Goal: Check status

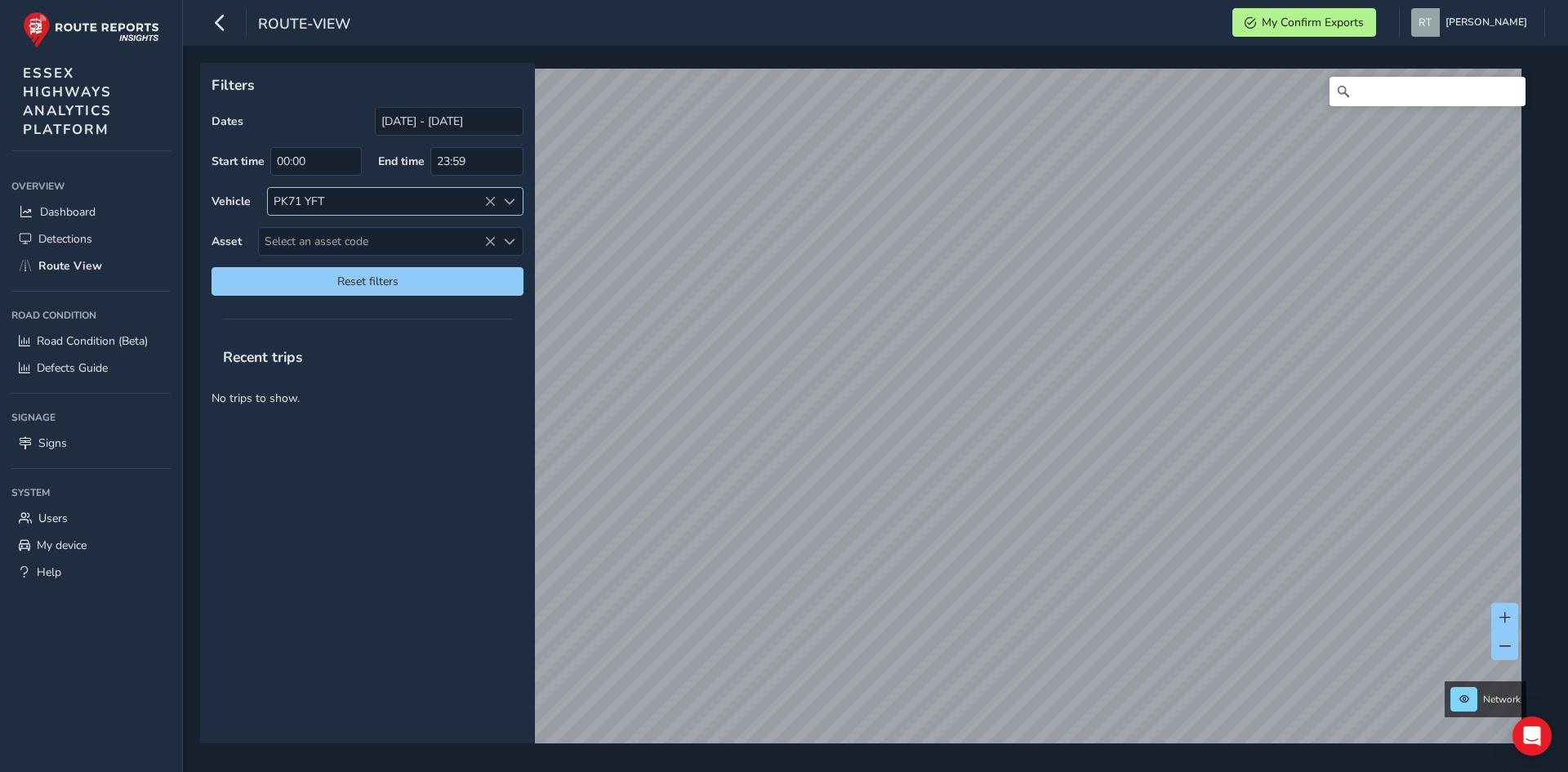
click at [489, 203] on icon at bounding box center [490, 202] width 11 height 11
